Goal: Check status

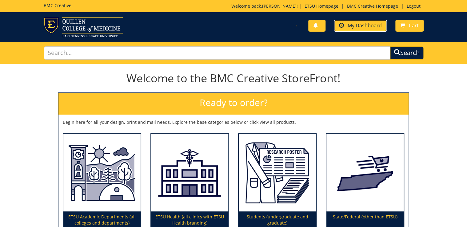
click at [348, 31] on link "My Dashboard" at bounding box center [360, 26] width 53 height 12
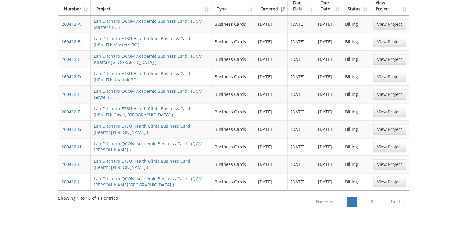
scroll to position [393, 0]
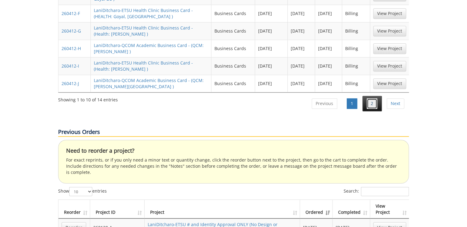
click at [368, 98] on link "2" at bounding box center [371, 103] width 10 height 10
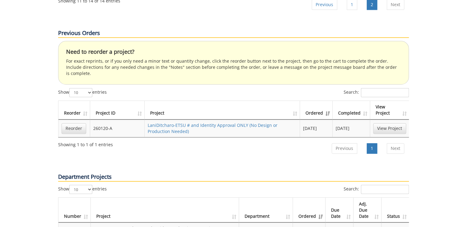
scroll to position [263, 0]
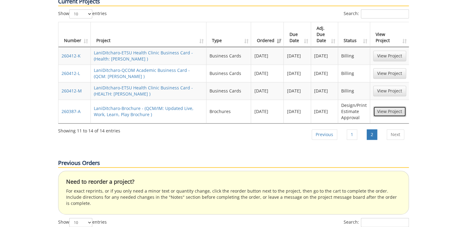
click at [392, 106] on link "View Project" at bounding box center [389, 111] width 33 height 10
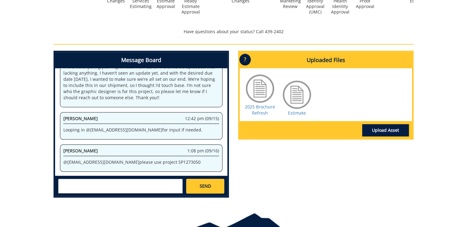
scroll to position [207, 0]
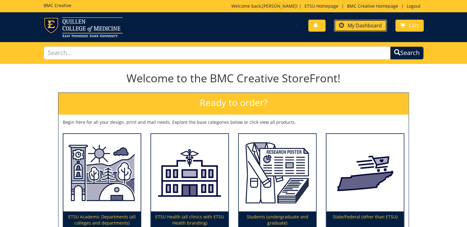
click at [358, 23] on span "My Dashboard" at bounding box center [364, 25] width 34 height 7
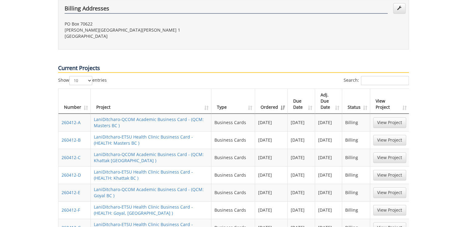
scroll to position [344, 0]
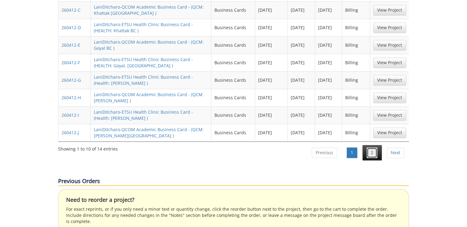
click at [368, 148] on link "2" at bounding box center [371, 153] width 10 height 10
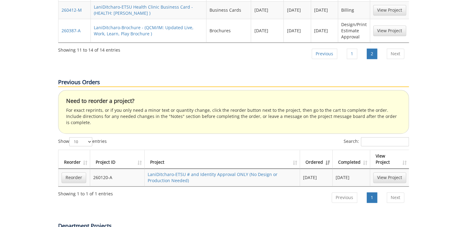
scroll to position [270, 0]
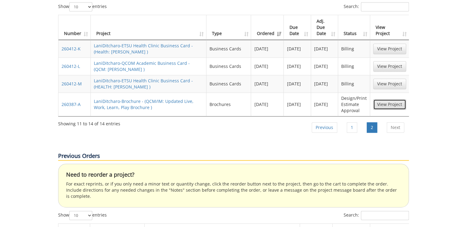
click at [382, 99] on link "View Project" at bounding box center [389, 104] width 33 height 10
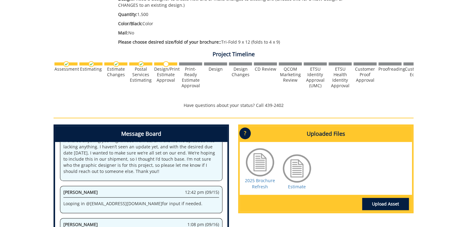
scroll to position [221, 0]
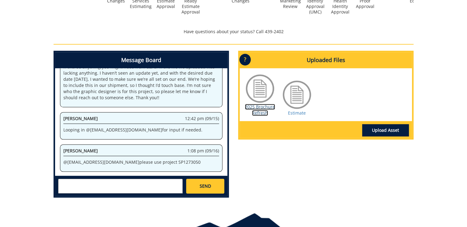
click at [268, 108] on link "2025 Brochure Refresh" at bounding box center [260, 110] width 30 height 12
